Goal: Task Accomplishment & Management: Manage account settings

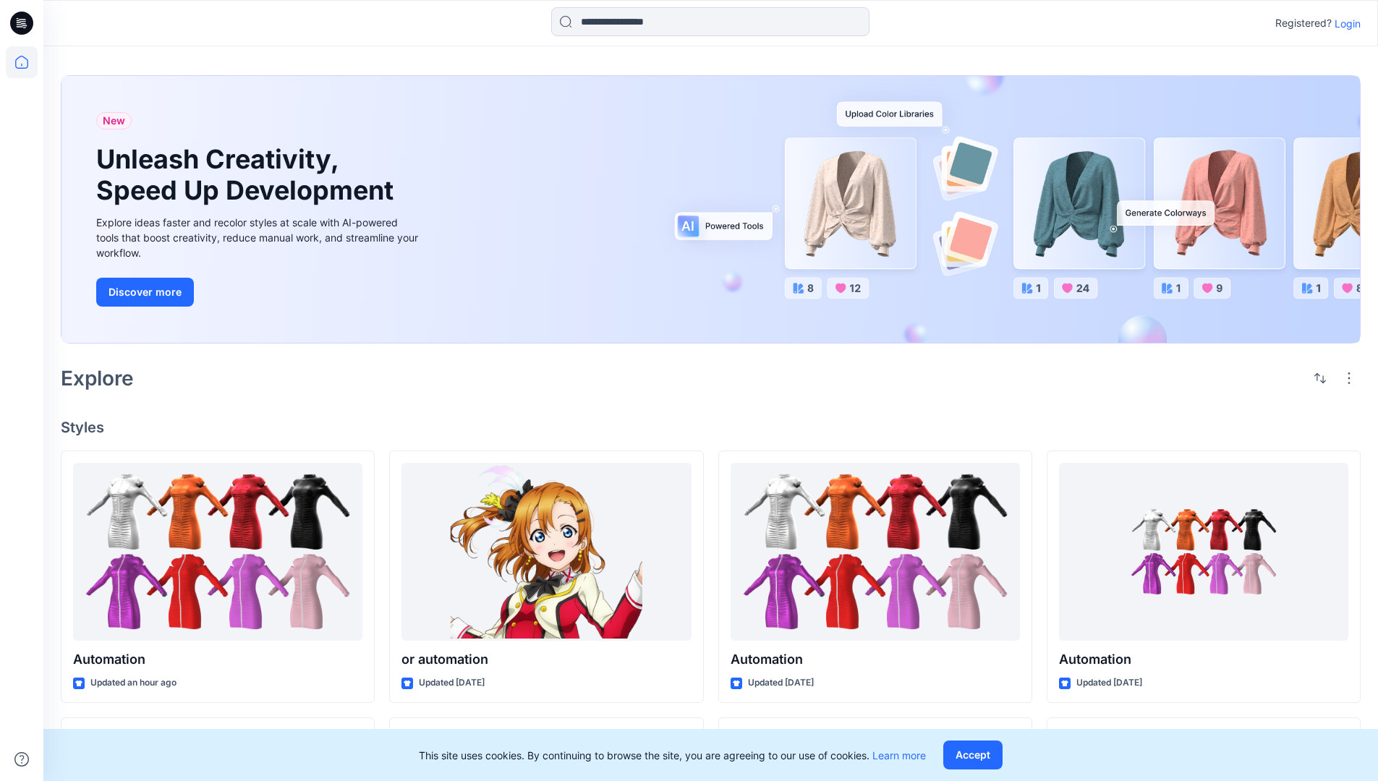
click at [1344, 23] on p "Login" at bounding box center [1348, 23] width 26 height 15
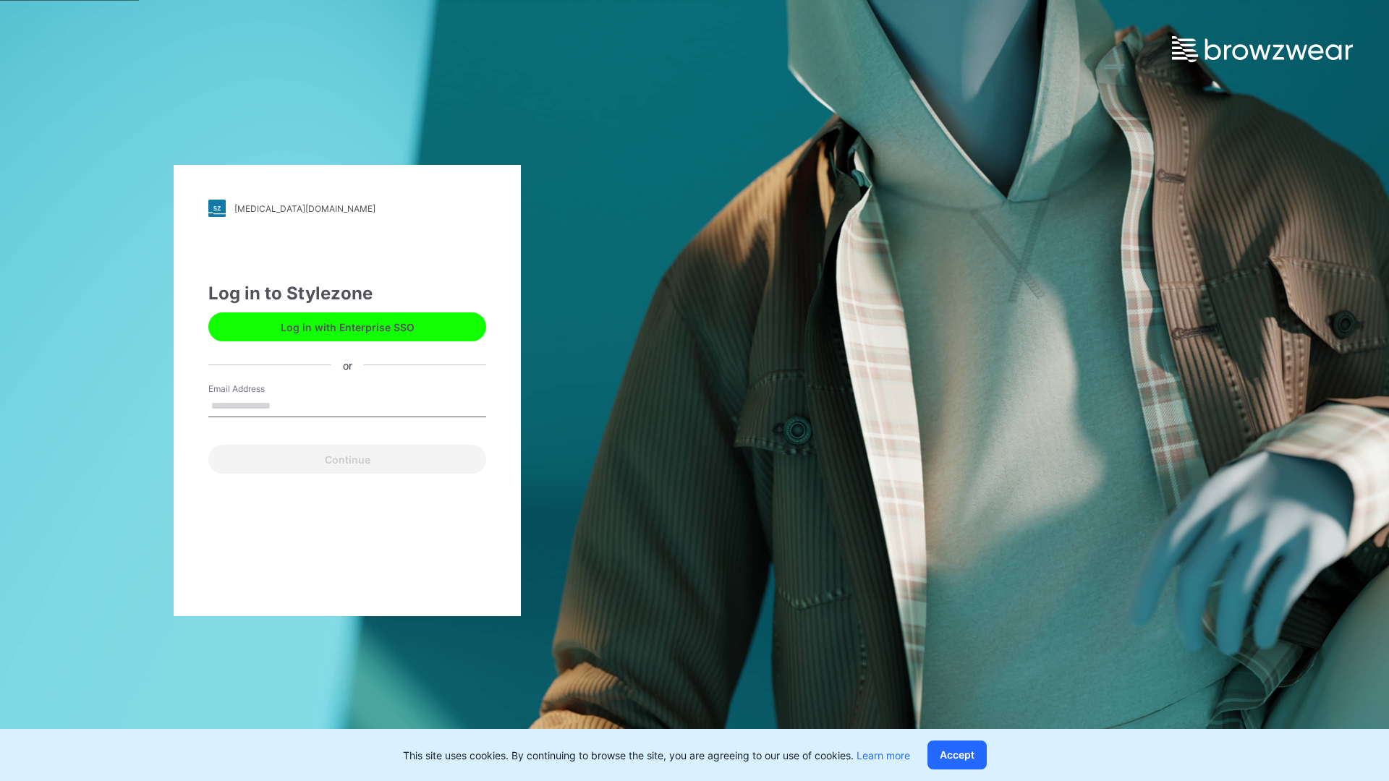
click at [286, 405] on input "Email Address" at bounding box center [347, 407] width 278 height 22
type input "*****"
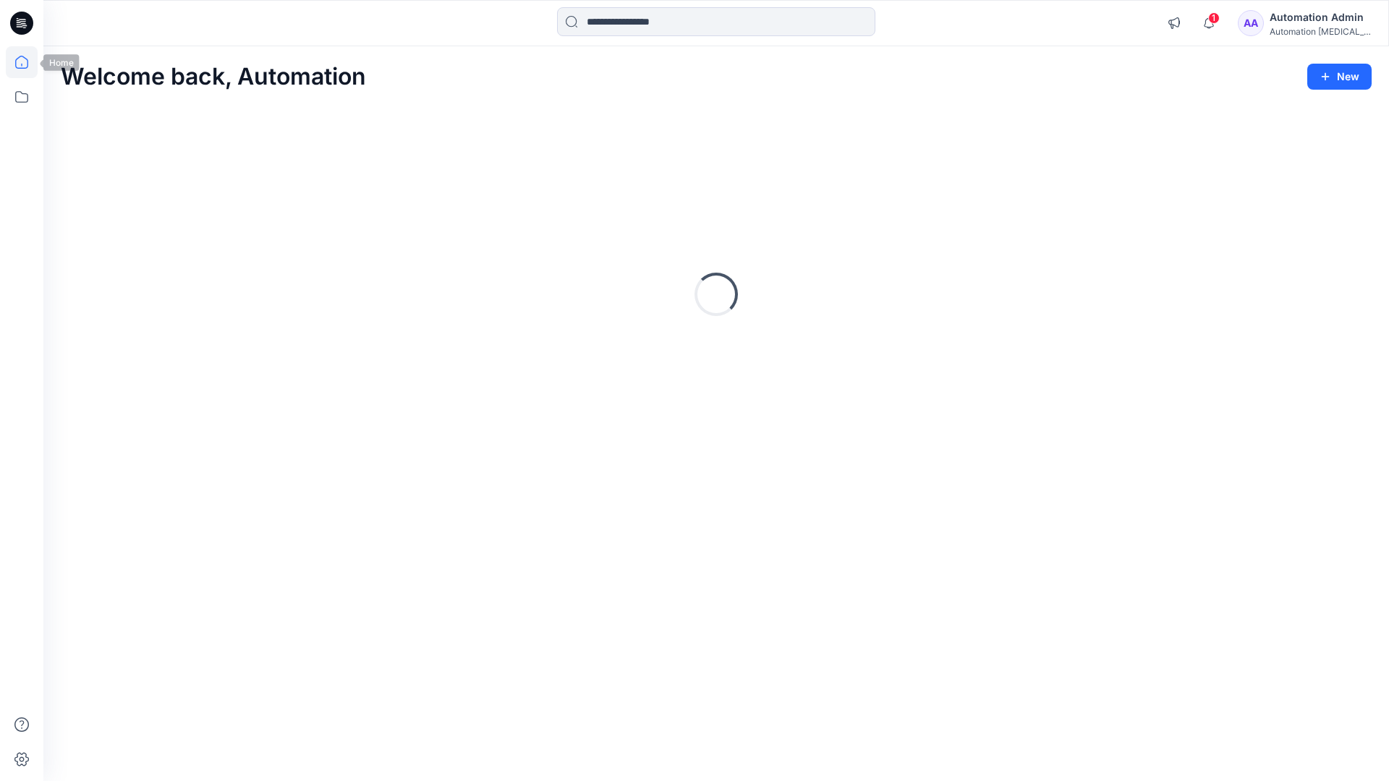
click at [27, 62] on icon at bounding box center [21, 62] width 13 height 13
click at [1288, 23] on div "Automation Admin" at bounding box center [1320, 17] width 101 height 17
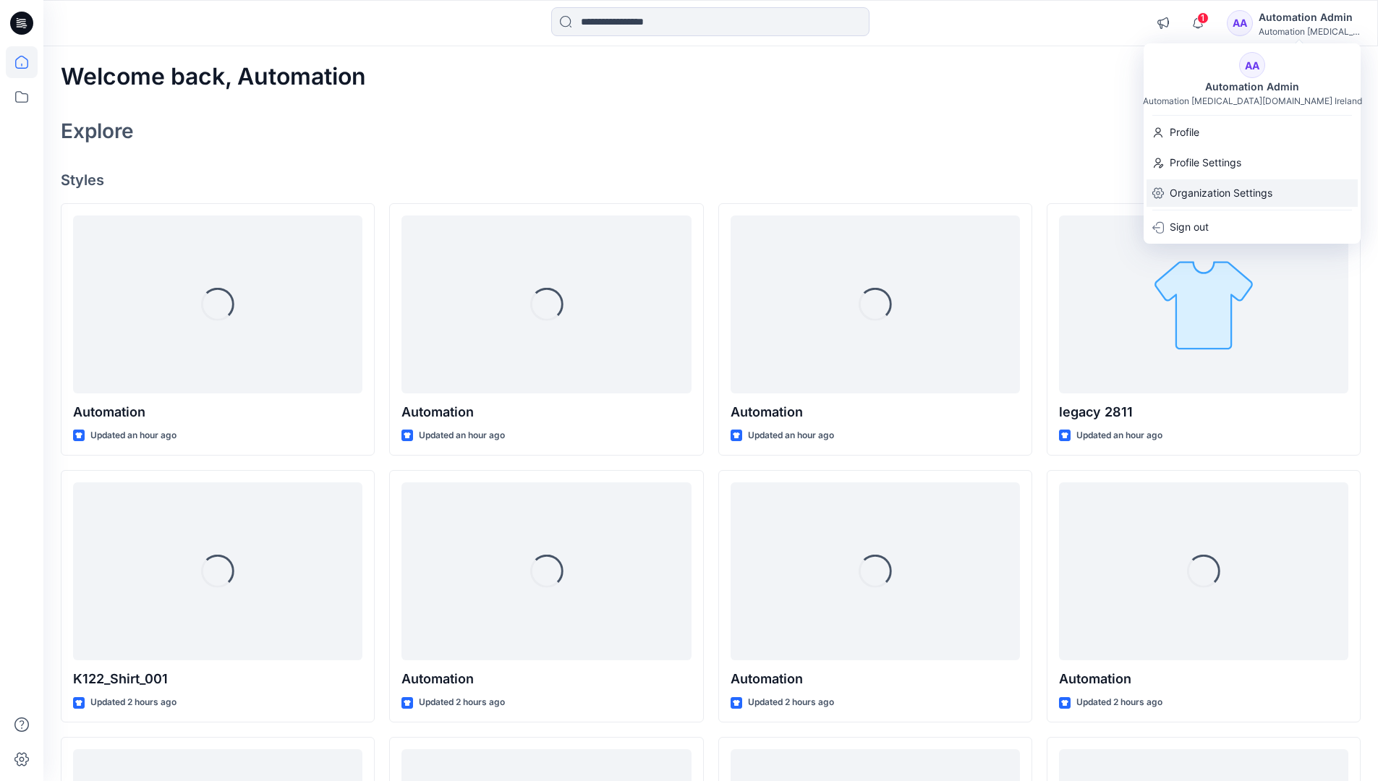
click at [1207, 192] on p "Organization Settings" at bounding box center [1221, 192] width 103 height 27
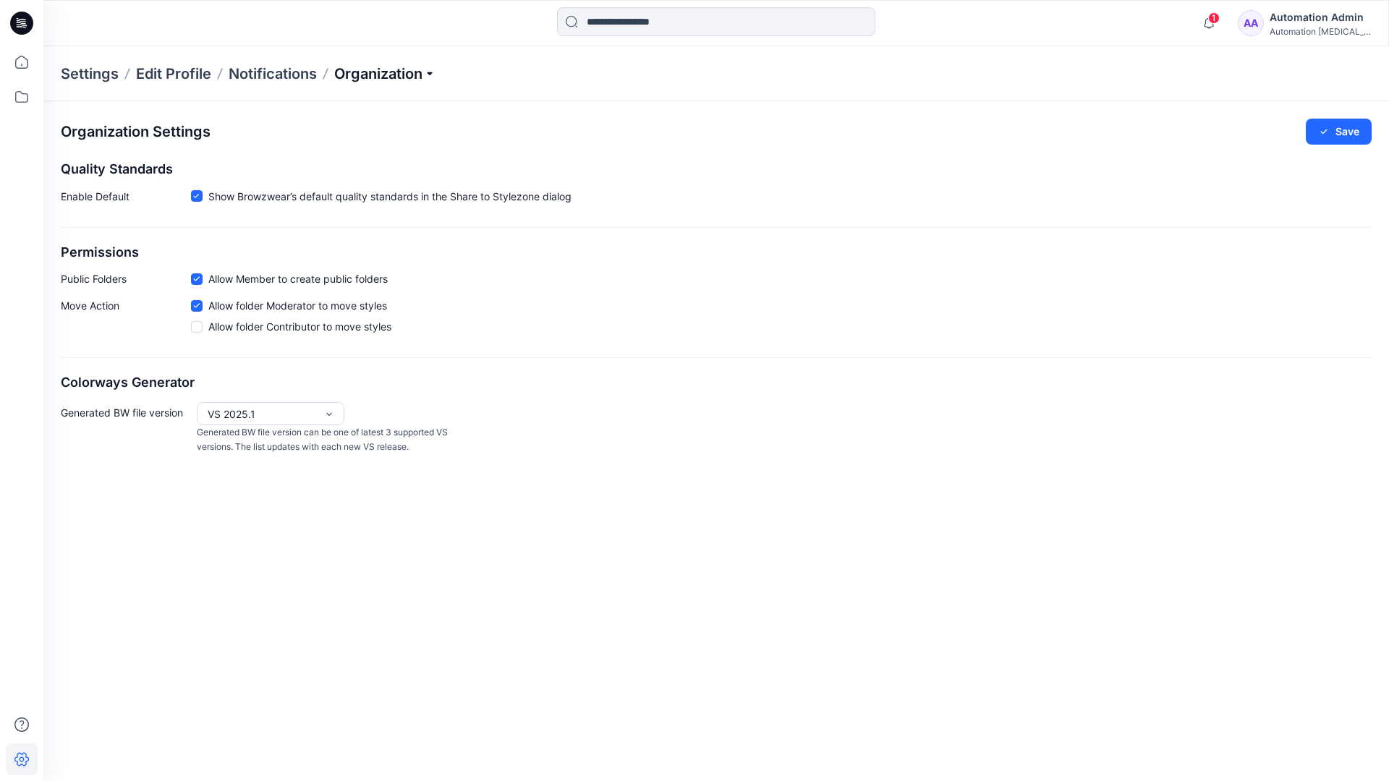
click at [433, 75] on p "Organization" at bounding box center [384, 74] width 101 height 20
click at [355, 131] on link "Edit Status Labels" at bounding box center [386, 136] width 211 height 29
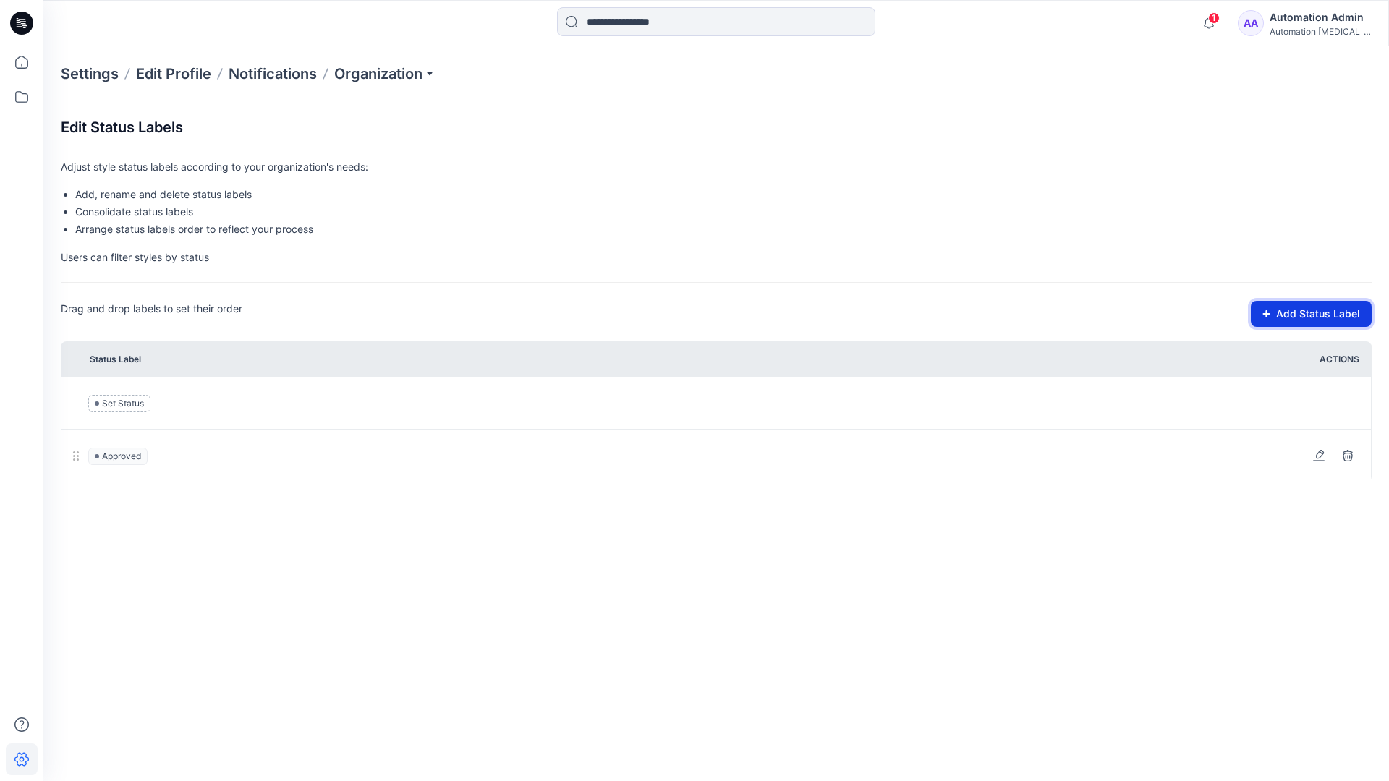
click at [1273, 318] on button "Add Status Label" at bounding box center [1311, 314] width 121 height 26
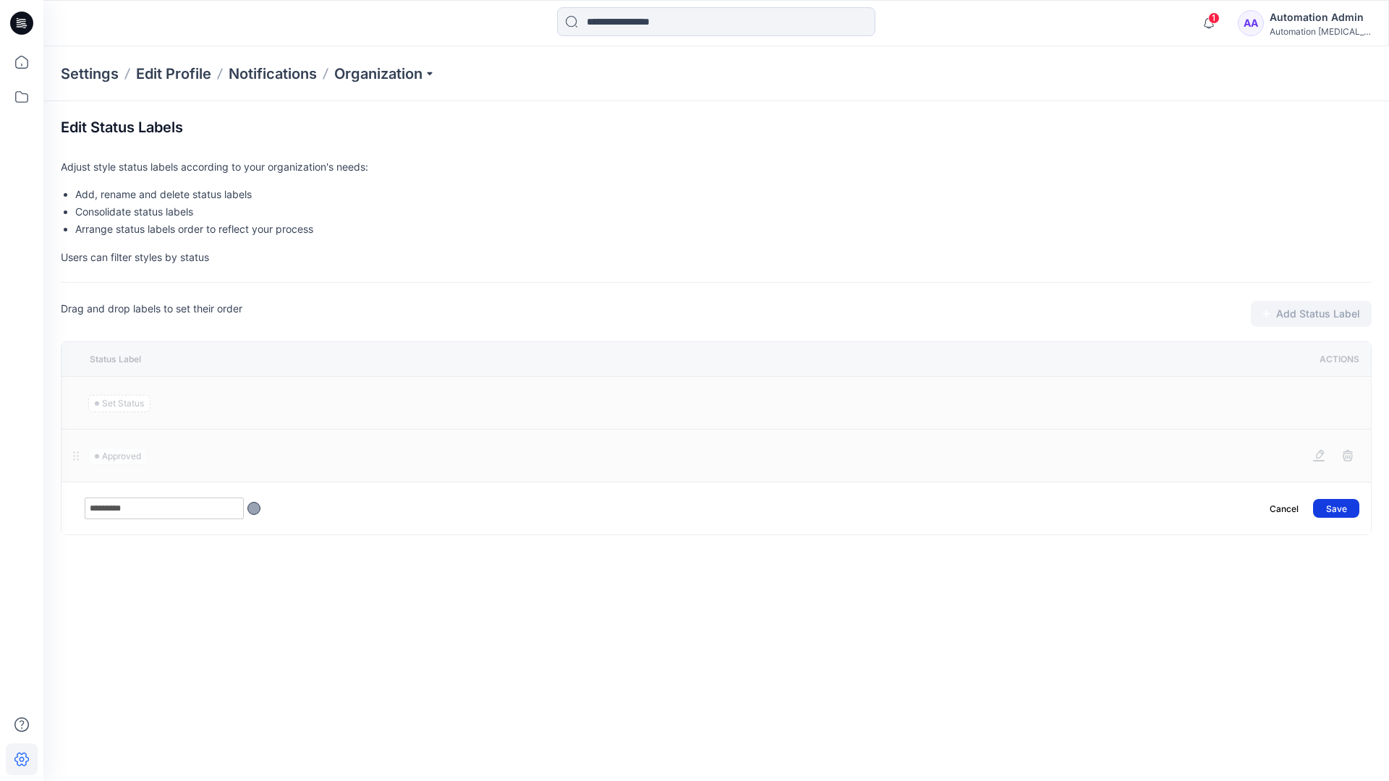
type input "*********"
click at [1344, 502] on button "Save" at bounding box center [1336, 508] width 46 height 19
click at [22, 60] on icon at bounding box center [22, 62] width 32 height 32
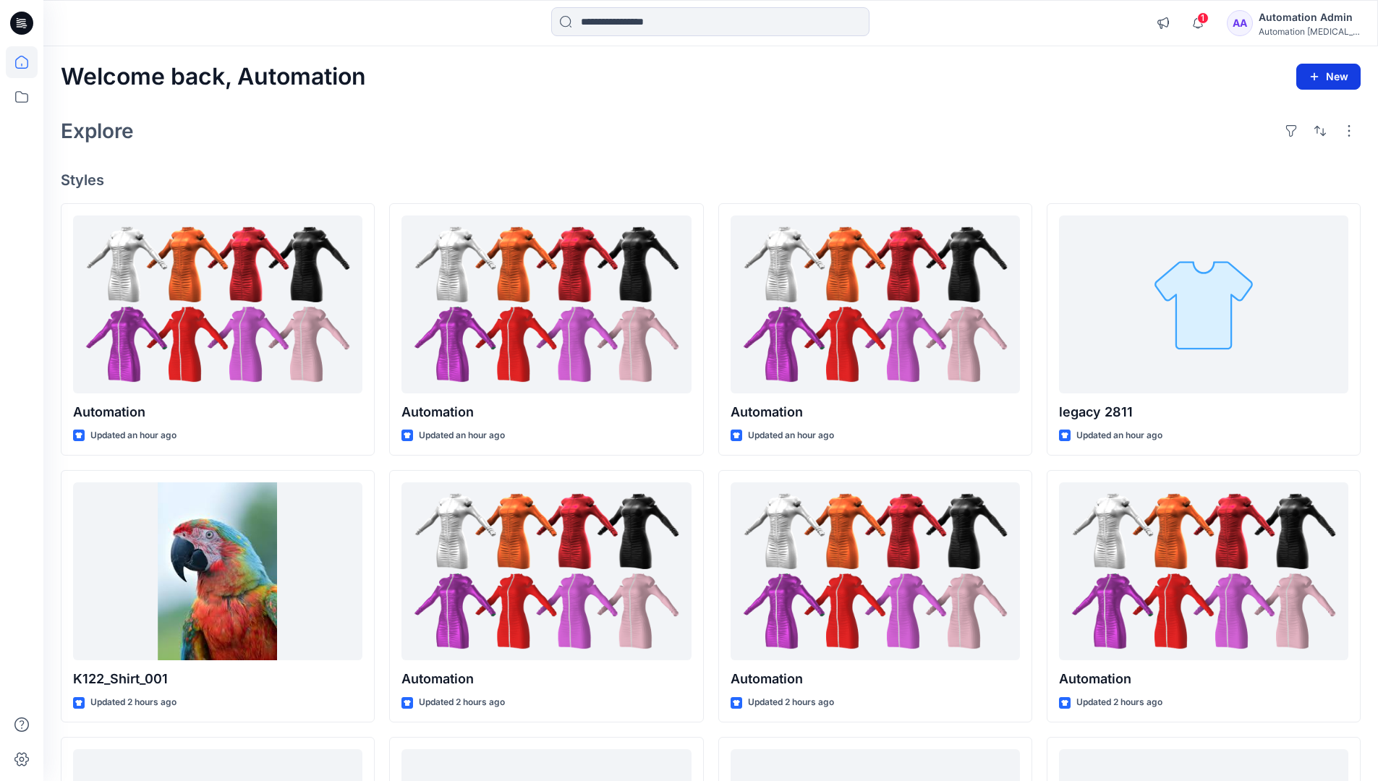
click at [1316, 69] on button "New" at bounding box center [1329, 77] width 64 height 26
click at [1282, 112] on p "New Style" at bounding box center [1284, 112] width 48 height 17
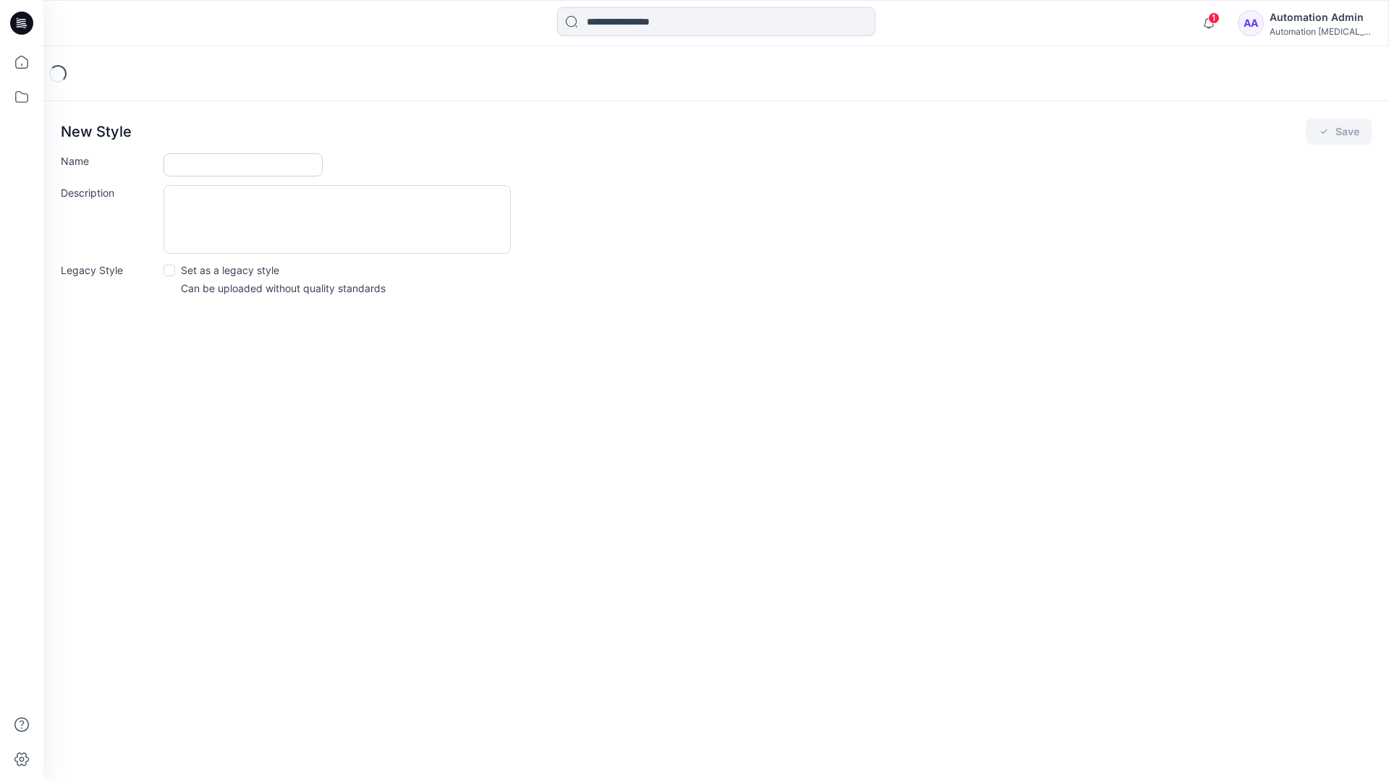
click at [197, 169] on input "Name" at bounding box center [243, 164] width 159 height 23
type input "**********"
click at [1341, 131] on button "Save" at bounding box center [1339, 132] width 66 height 26
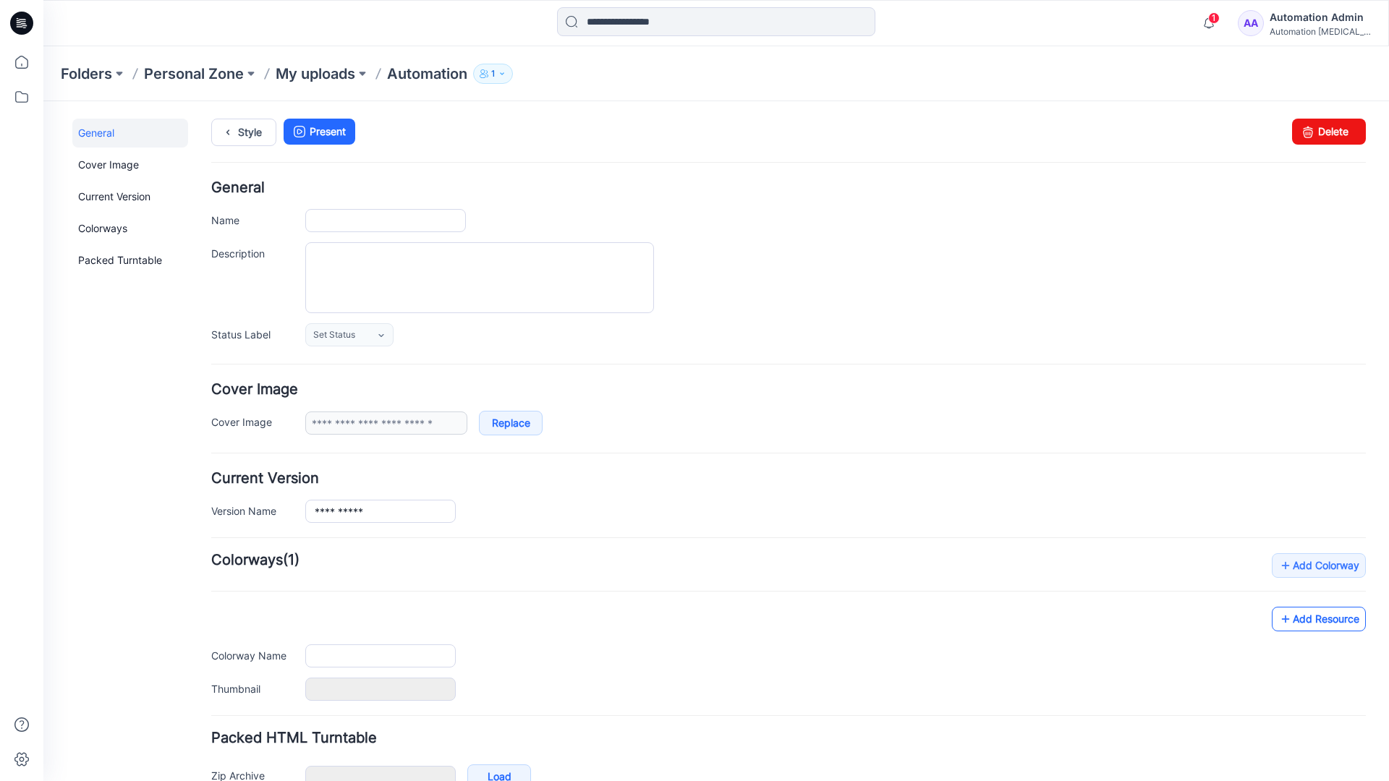
click at [1331, 623] on link "Add Resource" at bounding box center [1319, 619] width 94 height 25
type input "**********"
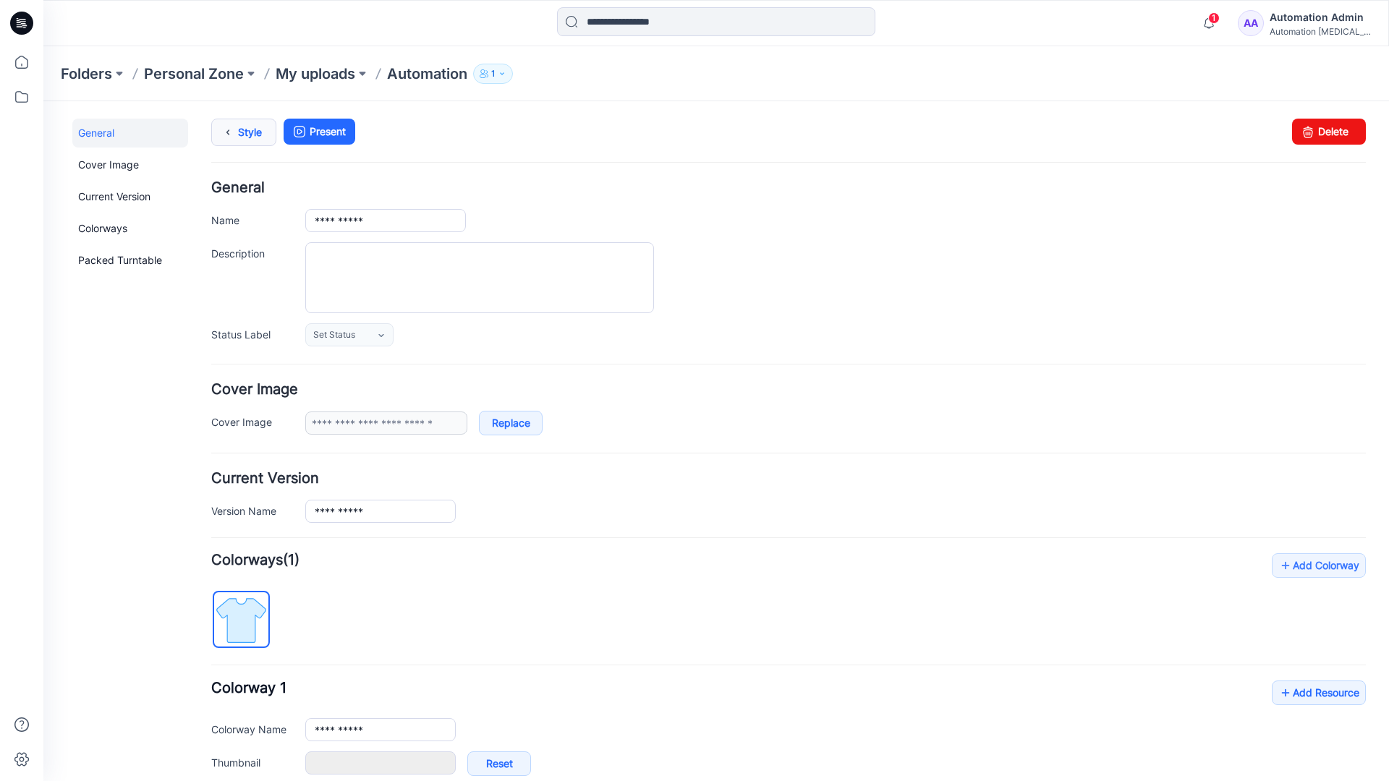
click at [245, 130] on link "Style" at bounding box center [243, 132] width 65 height 27
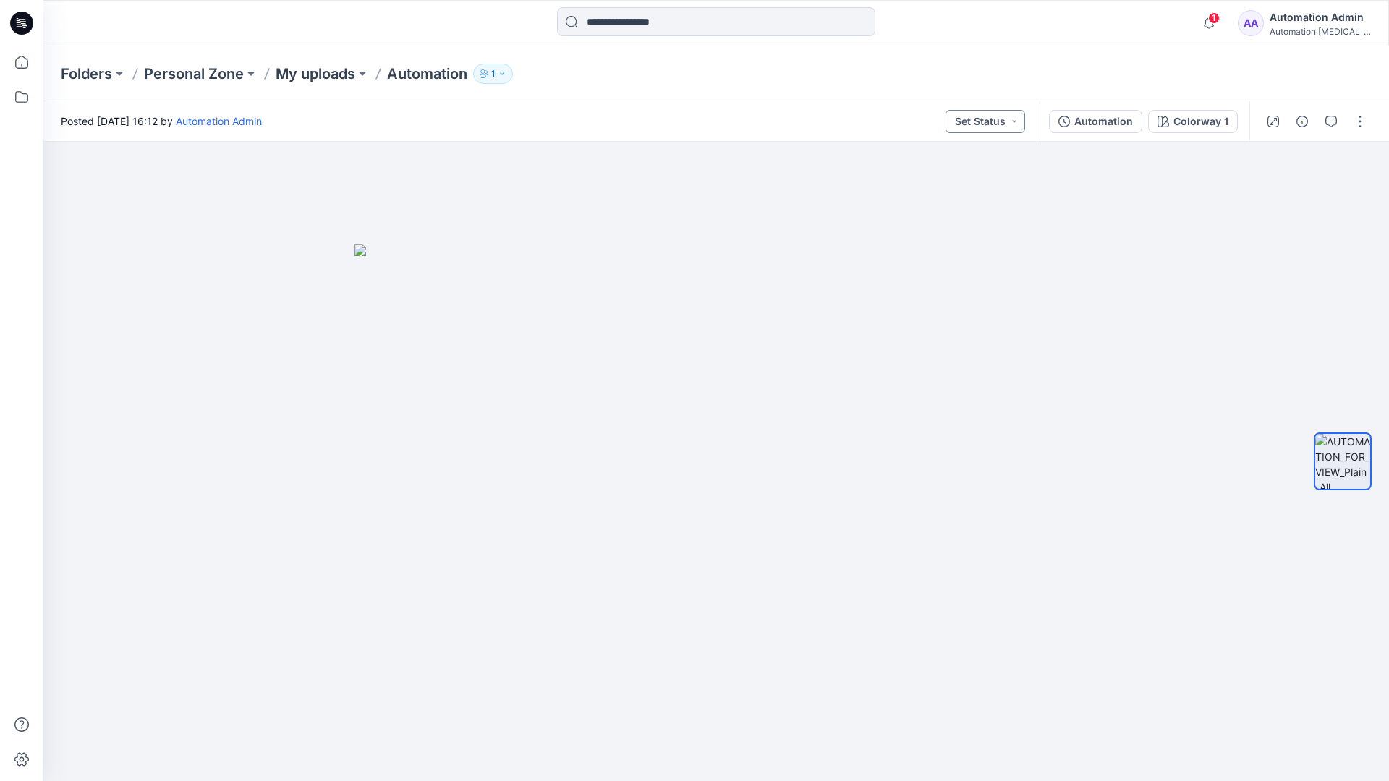
click at [1001, 121] on button "Set Status" at bounding box center [986, 121] width 80 height 23
click at [1004, 119] on button "Set Status" at bounding box center [986, 121] width 80 height 23
click at [951, 182] on p "Approved" at bounding box center [951, 188] width 47 height 19
click at [1000, 118] on button "Approved" at bounding box center [986, 121] width 78 height 23
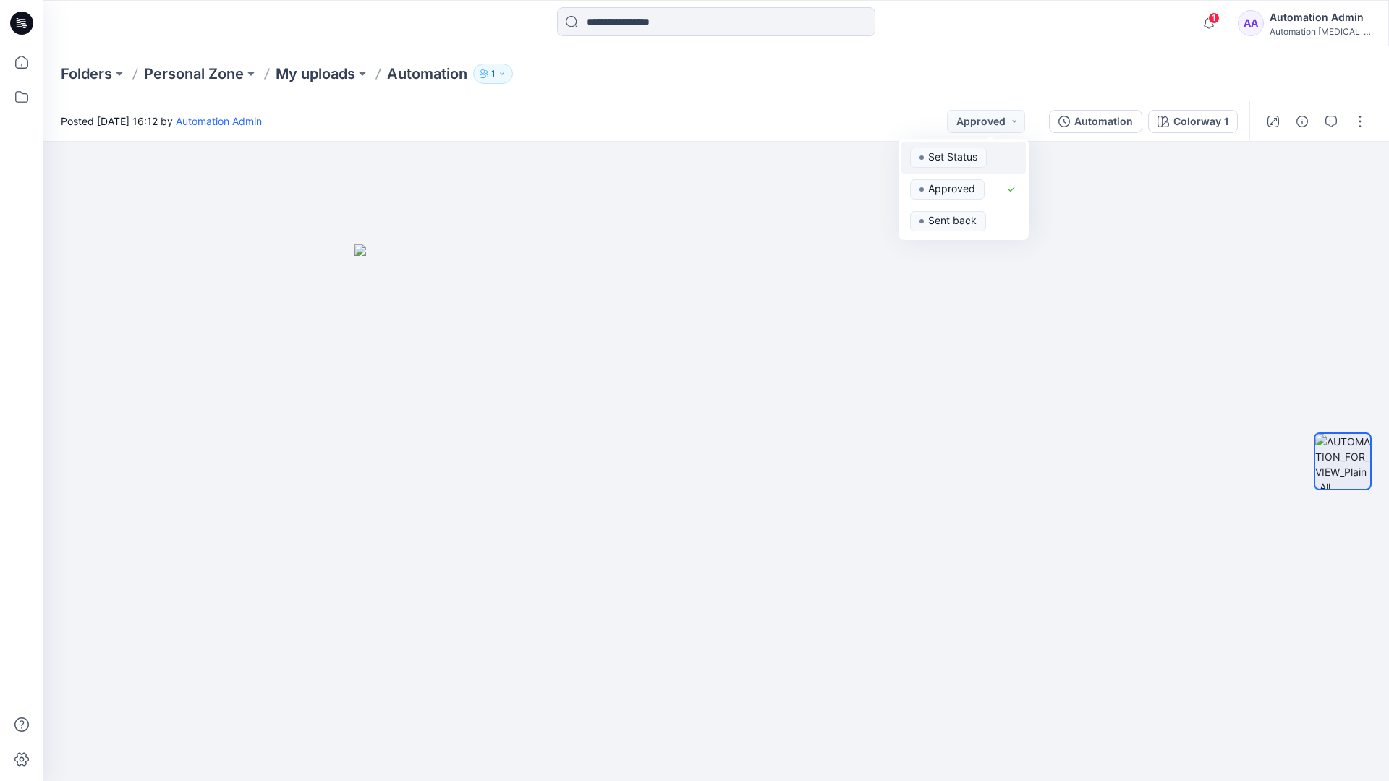
click at [984, 149] on span "Set Status" at bounding box center [948, 158] width 77 height 20
click at [1108, 126] on div "Automation" at bounding box center [1103, 122] width 59 height 16
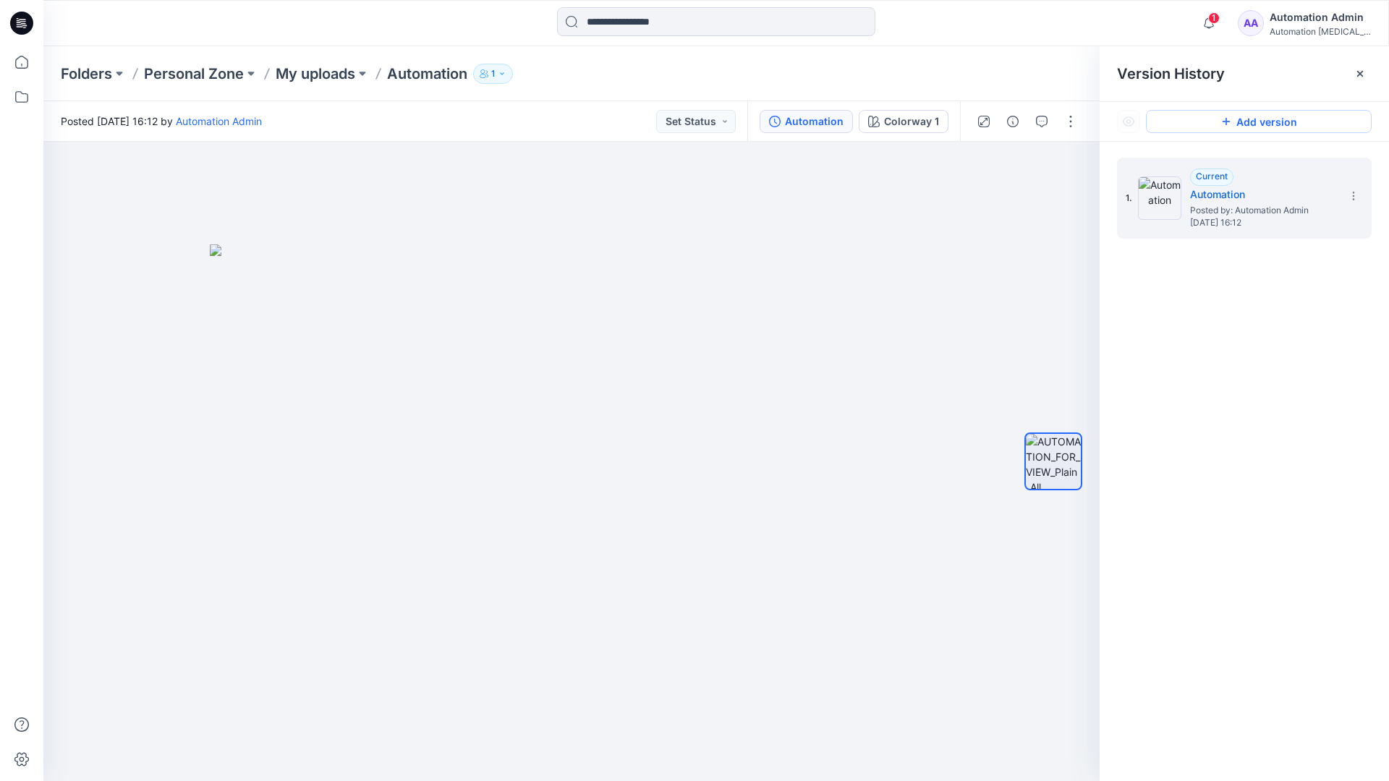
click at [1244, 122] on button "Add version" at bounding box center [1259, 121] width 226 height 23
click at [1350, 198] on icon at bounding box center [1354, 196] width 12 height 12
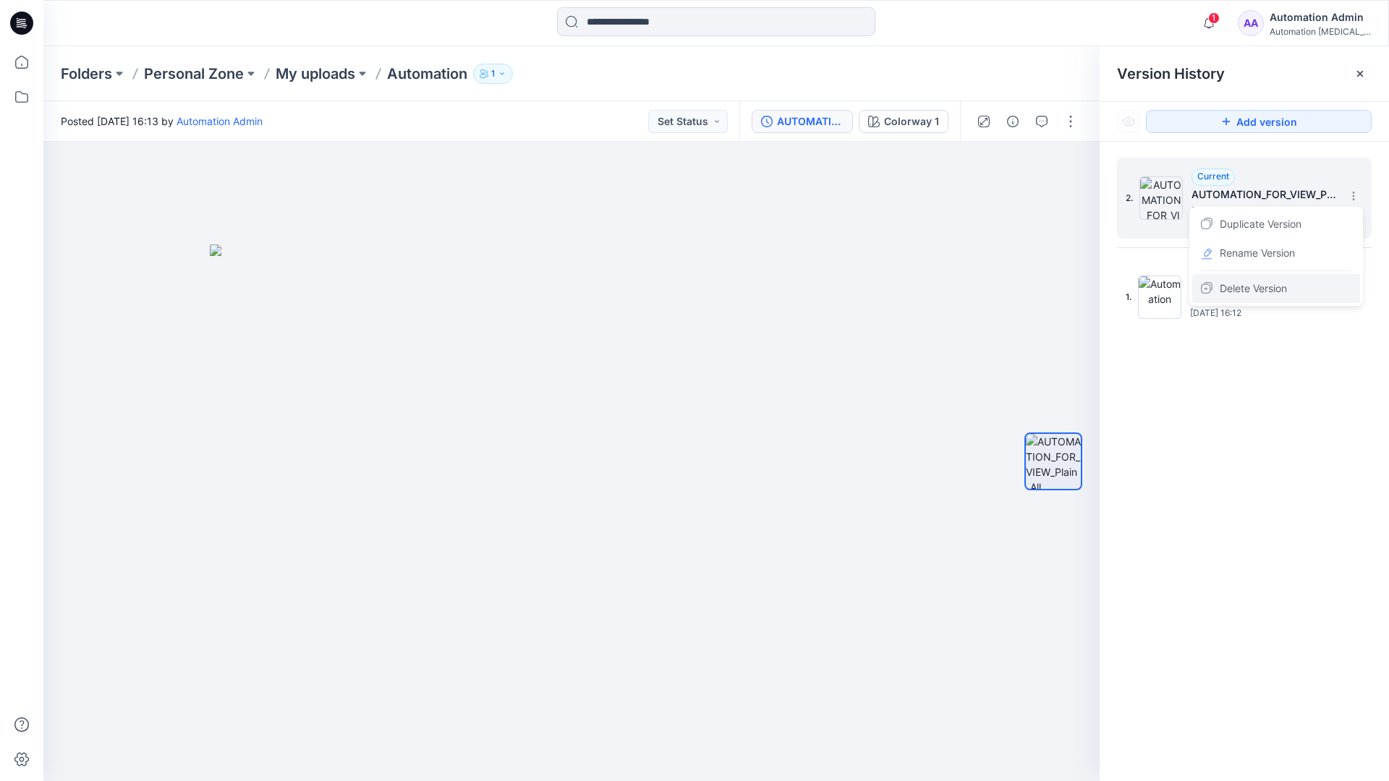
click at [1269, 287] on span "Delete Version" at bounding box center [1253, 288] width 67 height 17
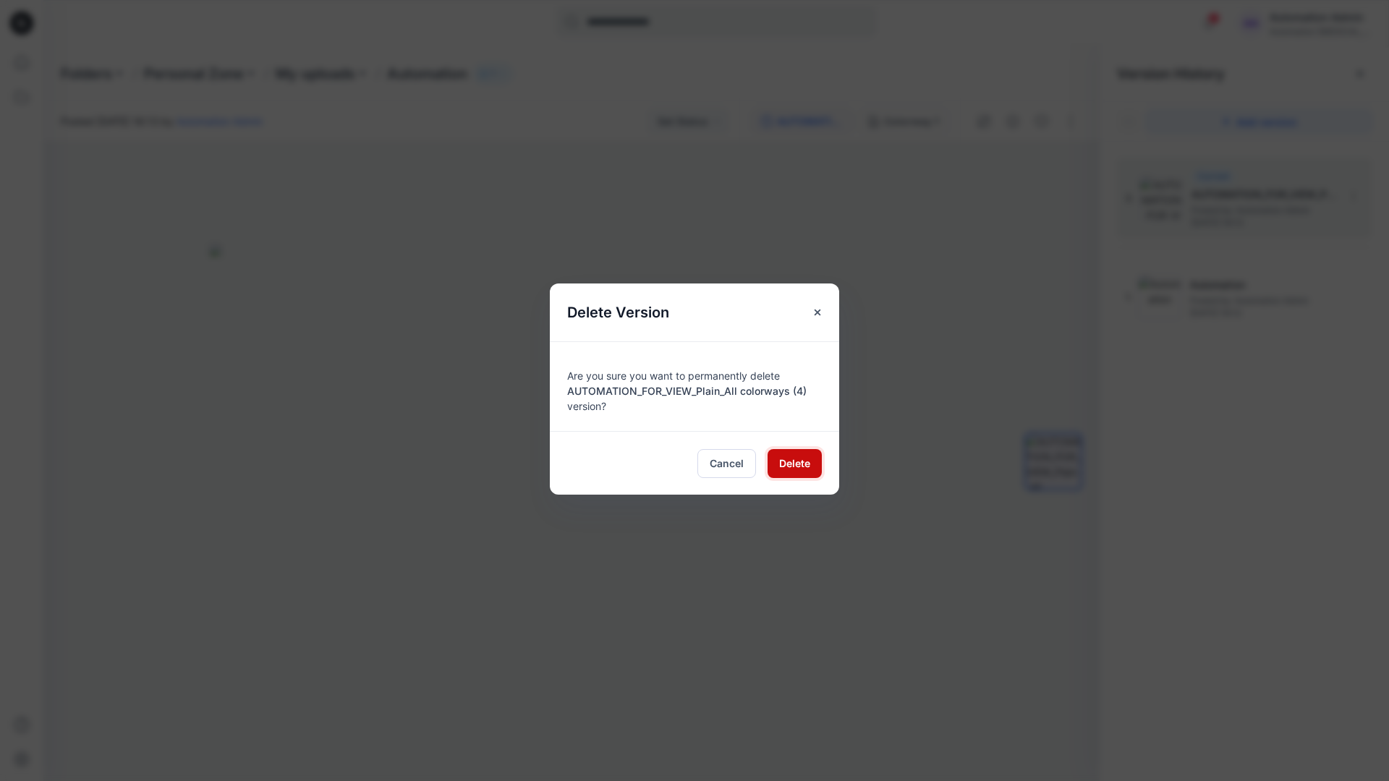
click at [794, 462] on span "Delete" at bounding box center [794, 463] width 31 height 15
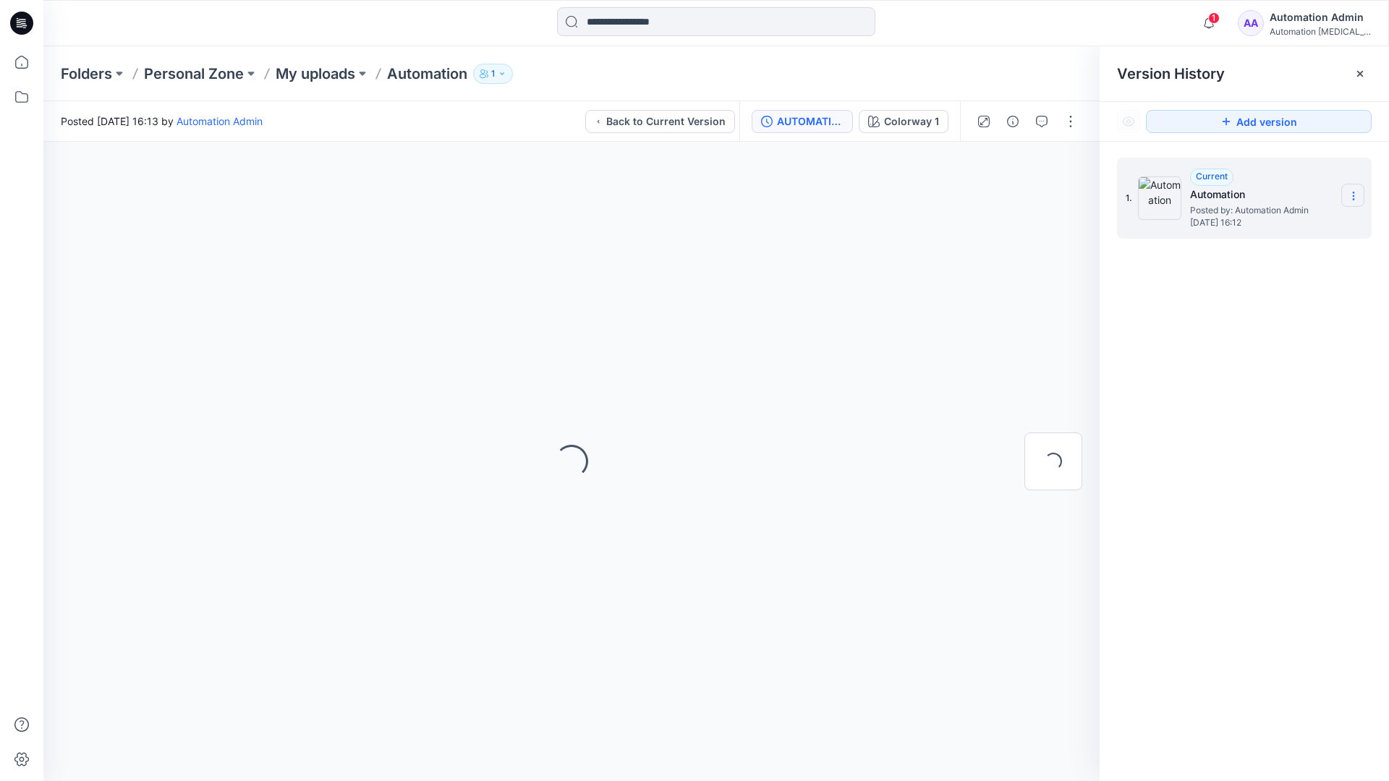
click at [1350, 197] on icon at bounding box center [1354, 196] width 12 height 12
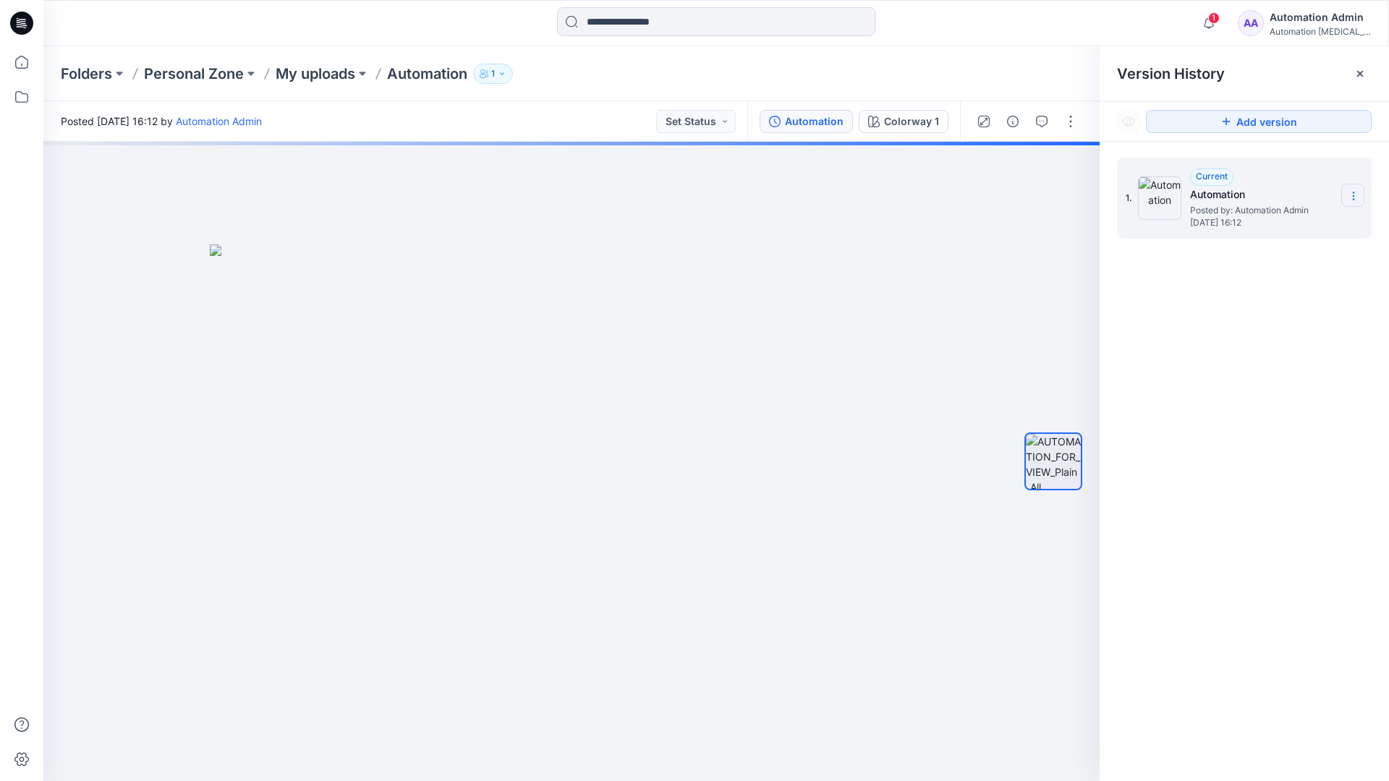
click at [1350, 197] on icon at bounding box center [1354, 196] width 12 height 12
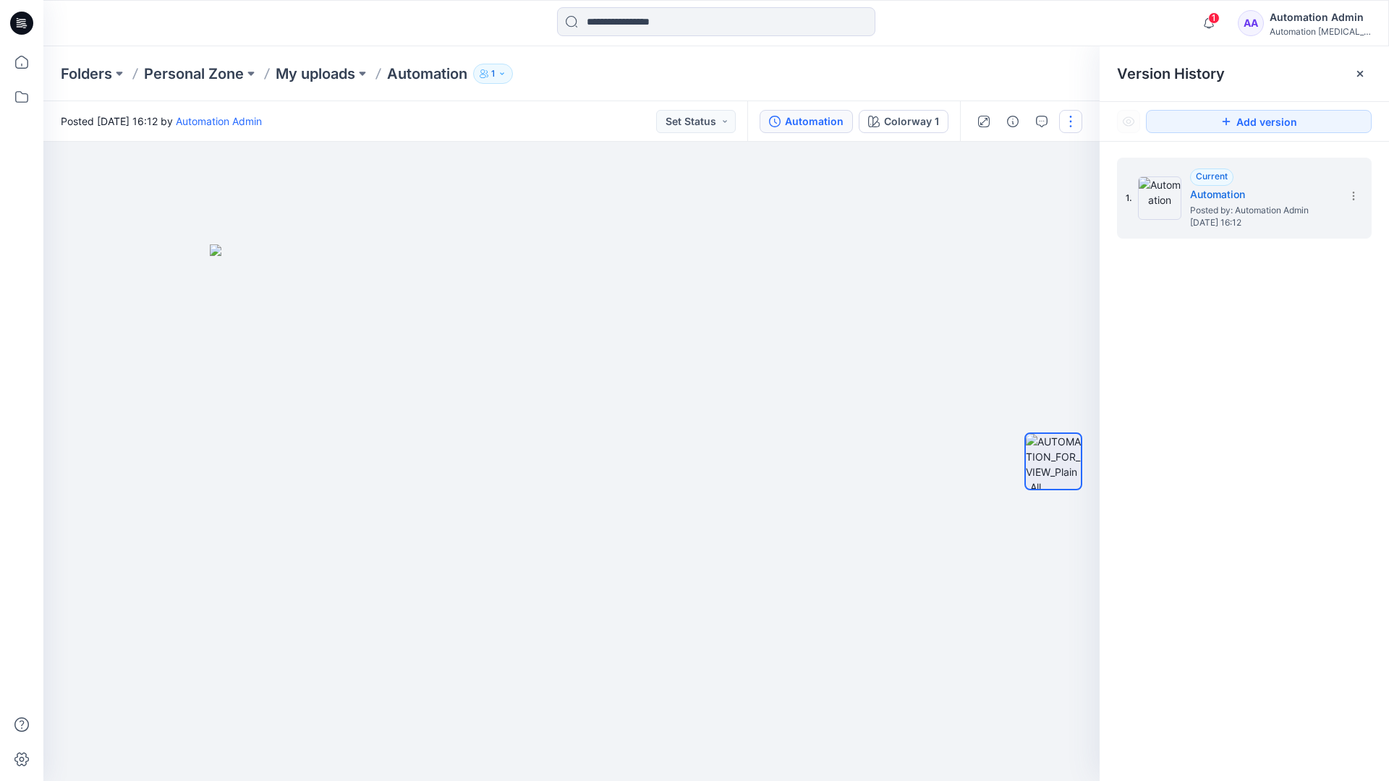
click at [1070, 116] on button "button" at bounding box center [1070, 121] width 23 height 23
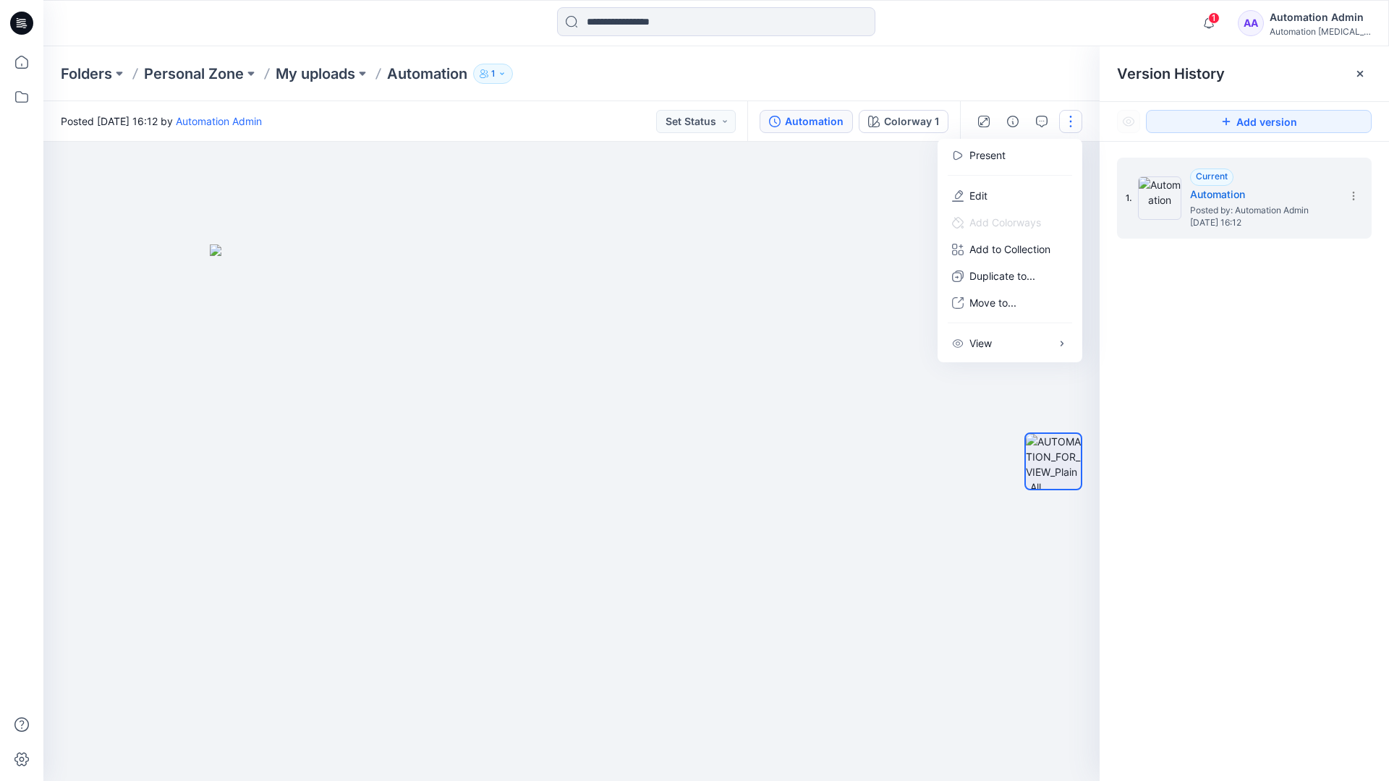
click at [1071, 122] on button "button" at bounding box center [1070, 121] width 23 height 23
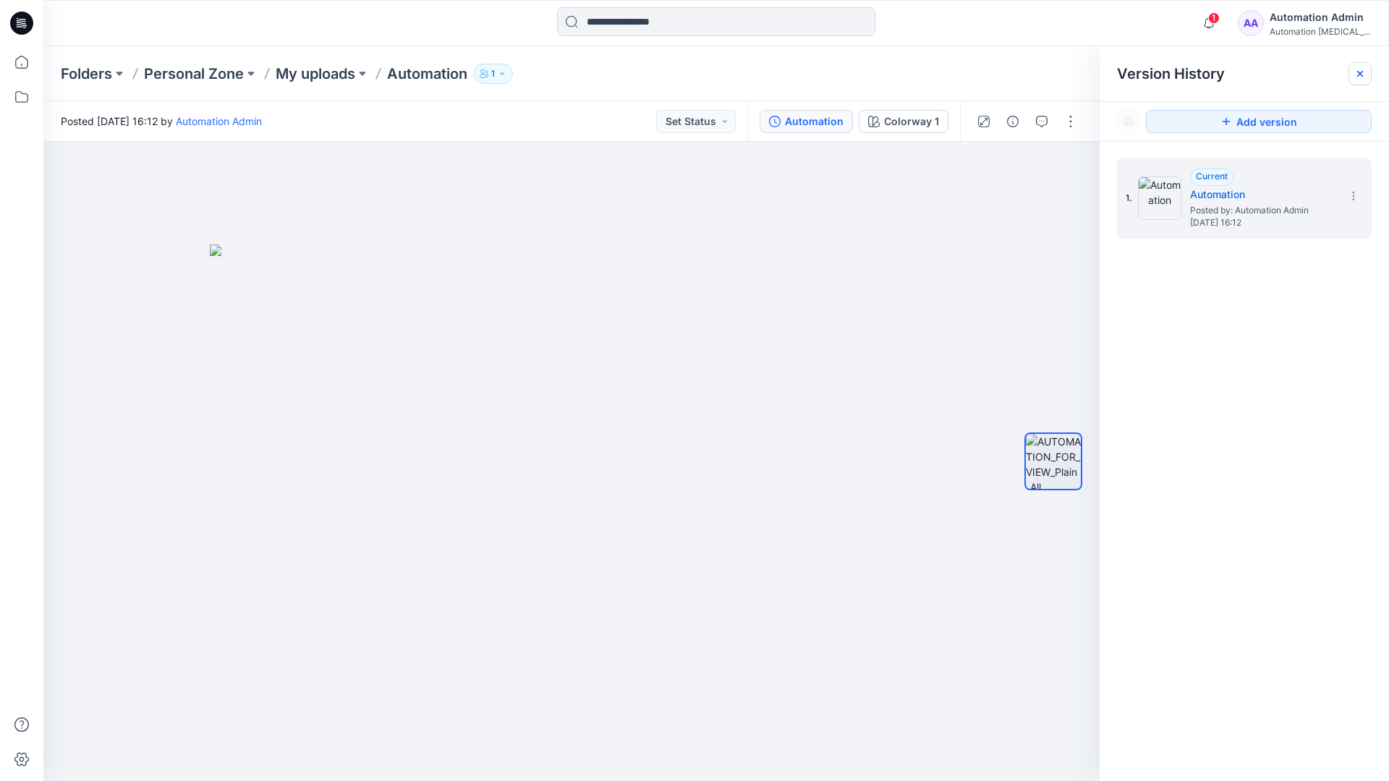
click at [1363, 76] on icon at bounding box center [1360, 74] width 6 height 6
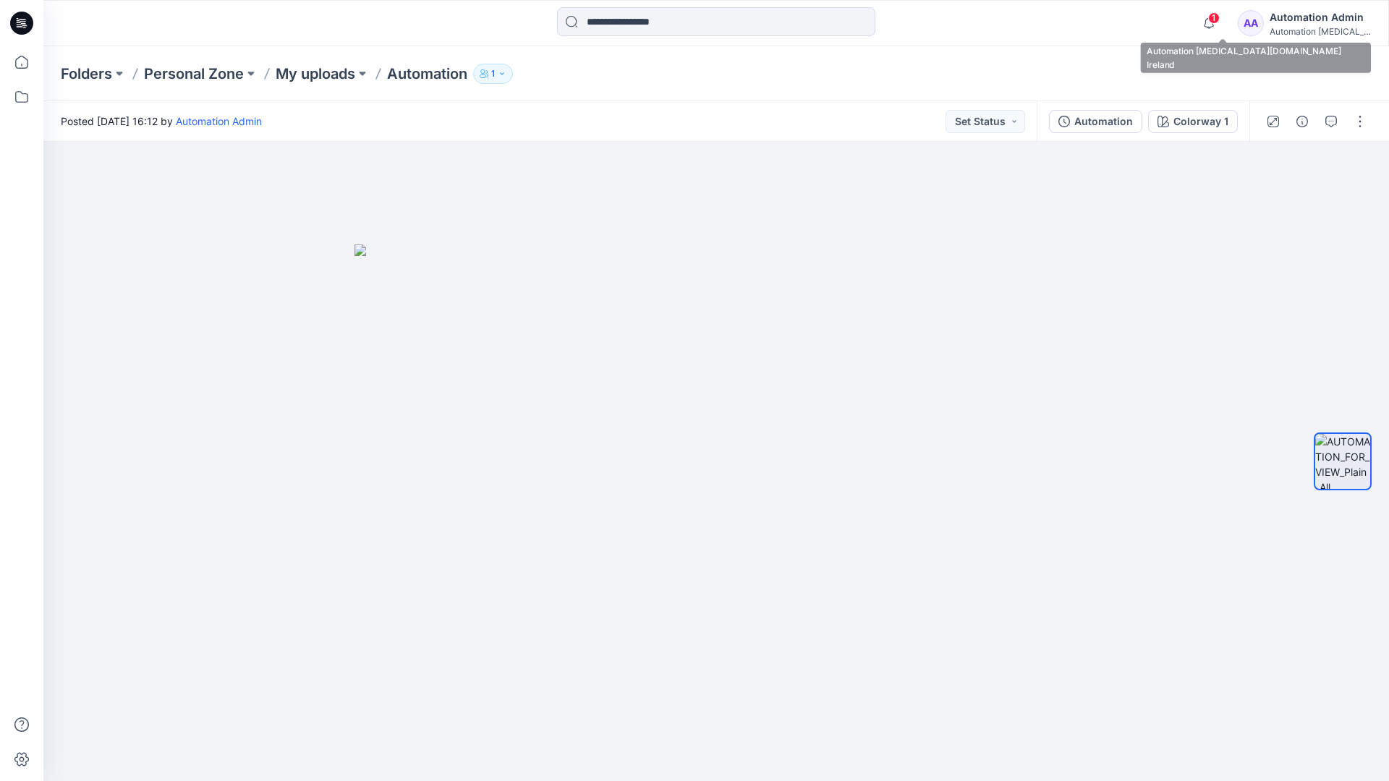
click at [1304, 27] on div "Automation [MEDICAL_DATA]..." at bounding box center [1320, 31] width 101 height 11
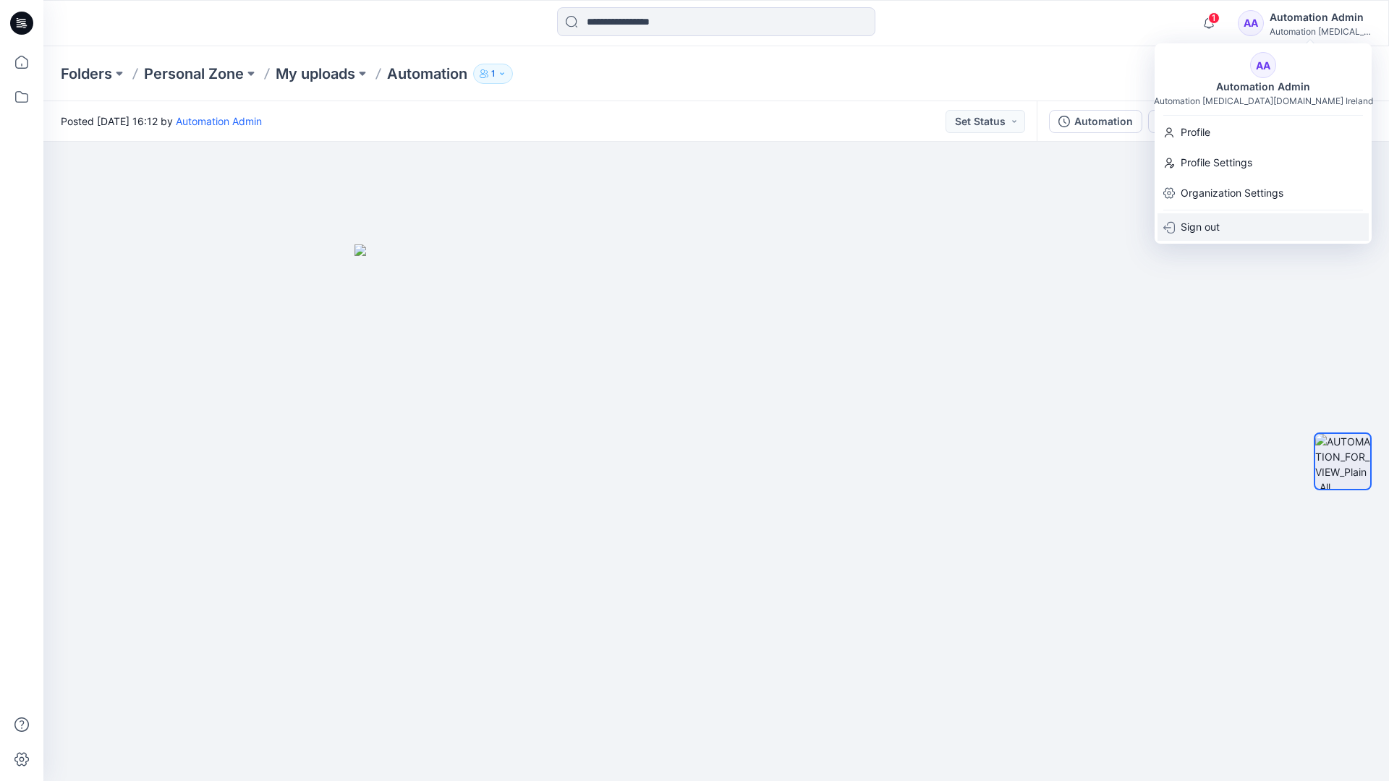
click at [1219, 226] on p "Sign out" at bounding box center [1200, 226] width 39 height 27
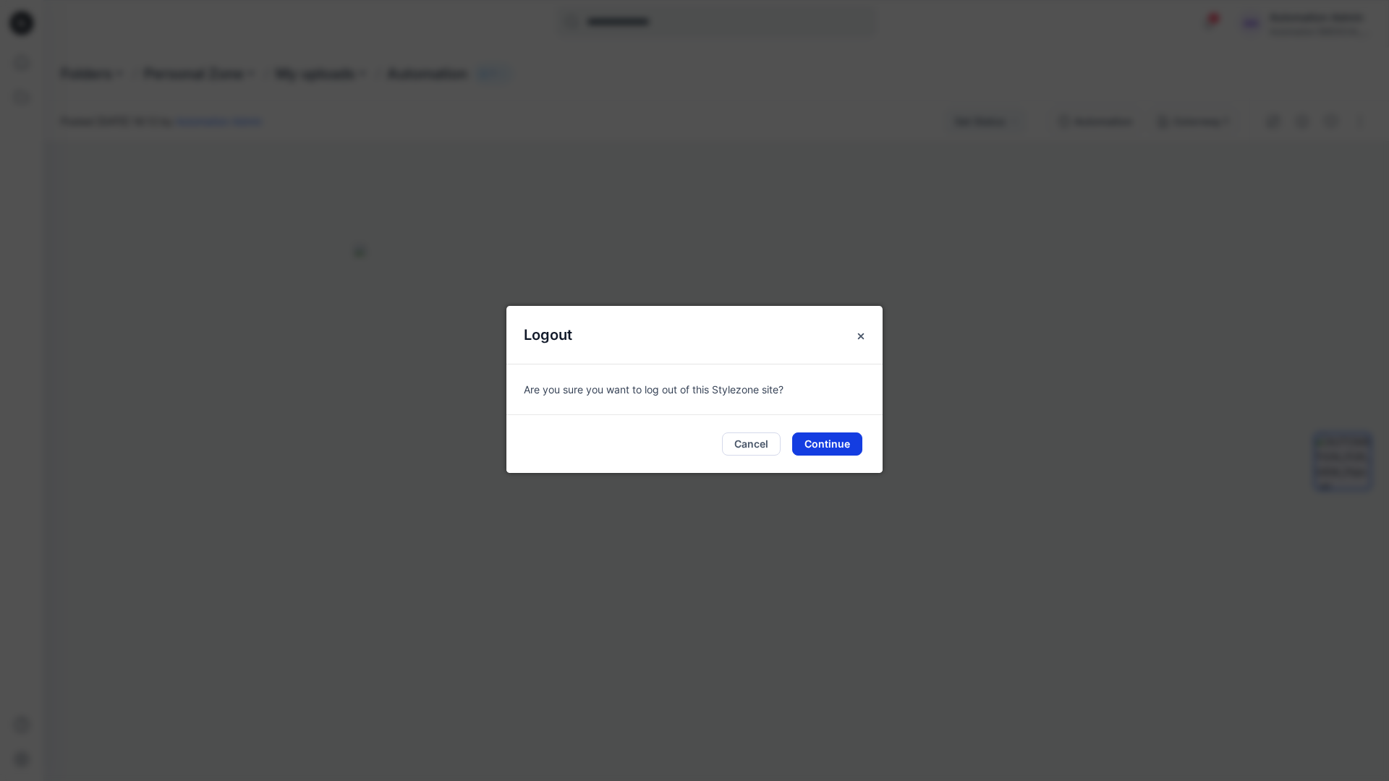
click at [830, 440] on button "Continue" at bounding box center [827, 444] width 70 height 23
